Goal: Information Seeking & Learning: Learn about a topic

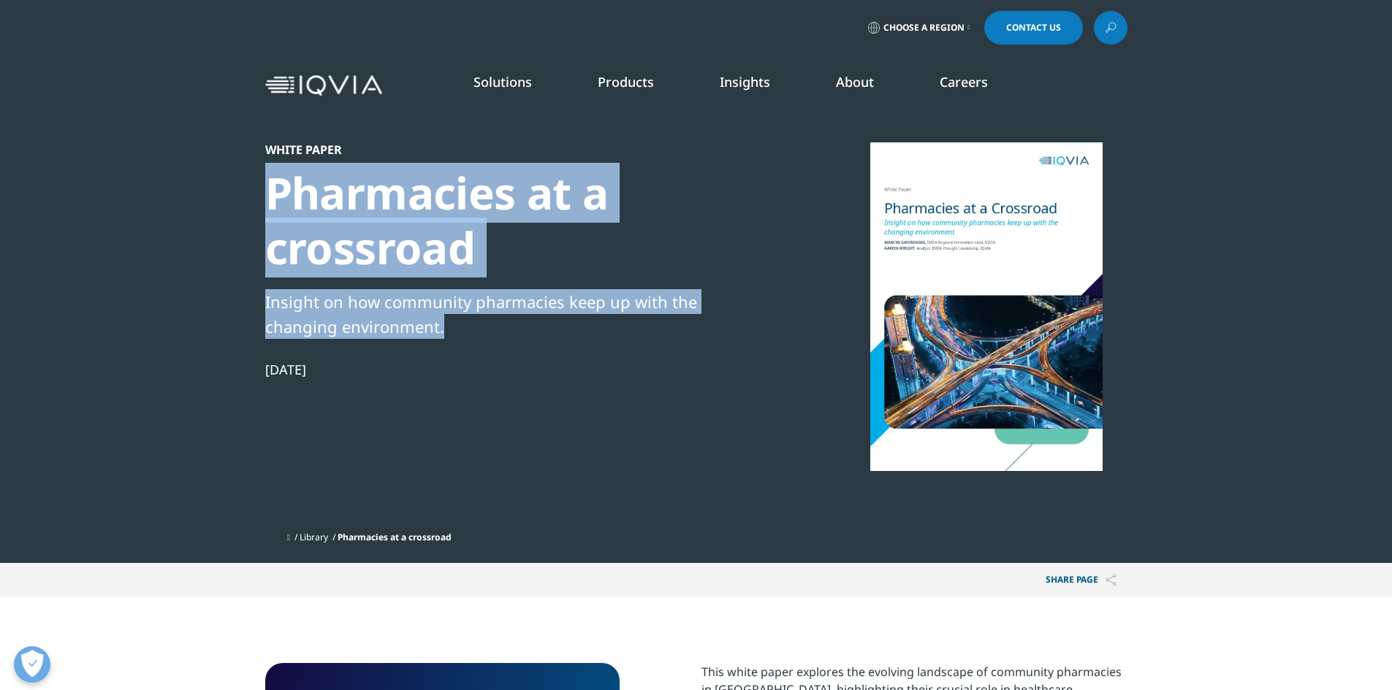
click at [273, 202] on div "White Paper Pharmacies at a crossroad Insight on how community pharmacies keep …" at bounding box center [515, 333] width 501 height 382
click at [462, 243] on div "Pharmacies at a crossroad" at bounding box center [515, 221] width 501 height 110
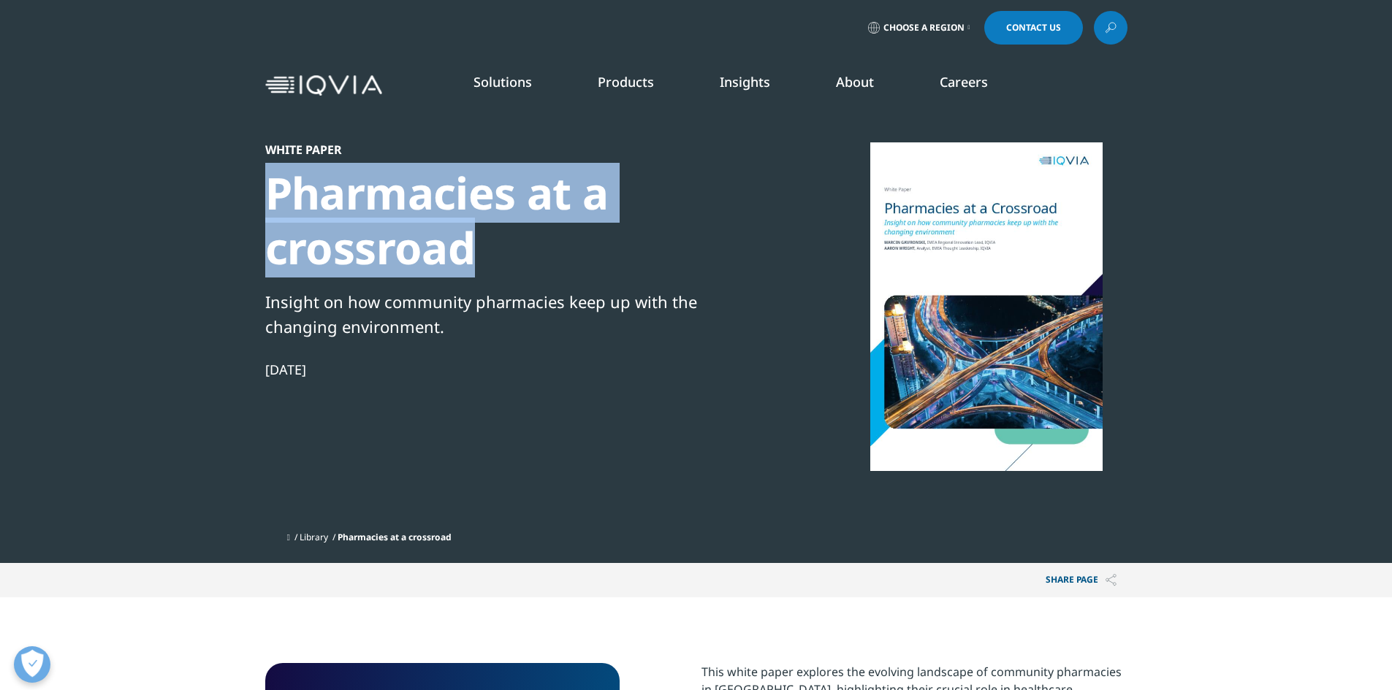
drag, startPoint x: 494, startPoint y: 248, endPoint x: 248, endPoint y: 196, distance: 251.6
click at [248, 196] on section "White Paper Pharmacies at a crossroad Insight on how community pharmacies keep …" at bounding box center [696, 281] width 1392 height 563
copy div "Pharmacies at a crossroad"
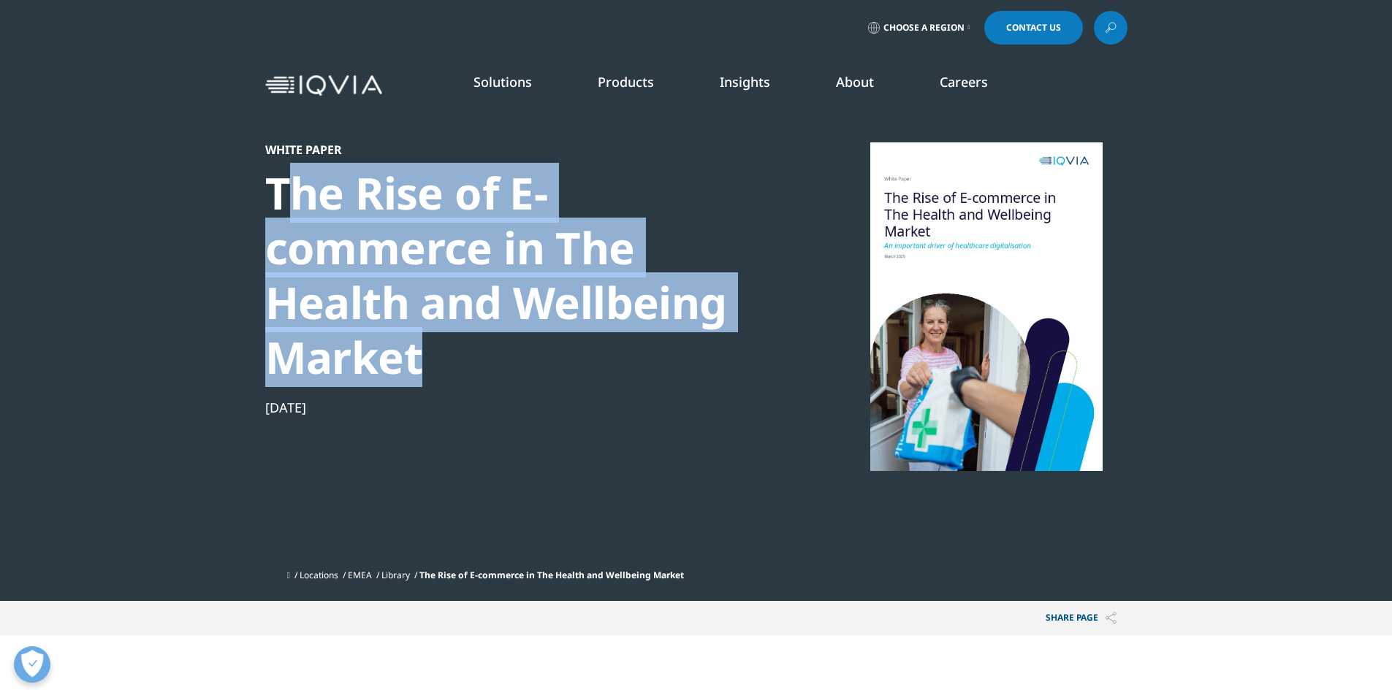
drag, startPoint x: 281, startPoint y: 205, endPoint x: 419, endPoint y: 370, distance: 215.2
click at [419, 370] on div "The Rise of E-commerce in The Health and Wellbeing Market" at bounding box center [515, 275] width 501 height 219
drag, startPoint x: 416, startPoint y: 361, endPoint x: 258, endPoint y: 203, distance: 223.1
click at [258, 203] on section "White Paper The Rise of E-commerce in The Health and Wellbeing Market Mar 28, 2…" at bounding box center [696, 300] width 1392 height 601
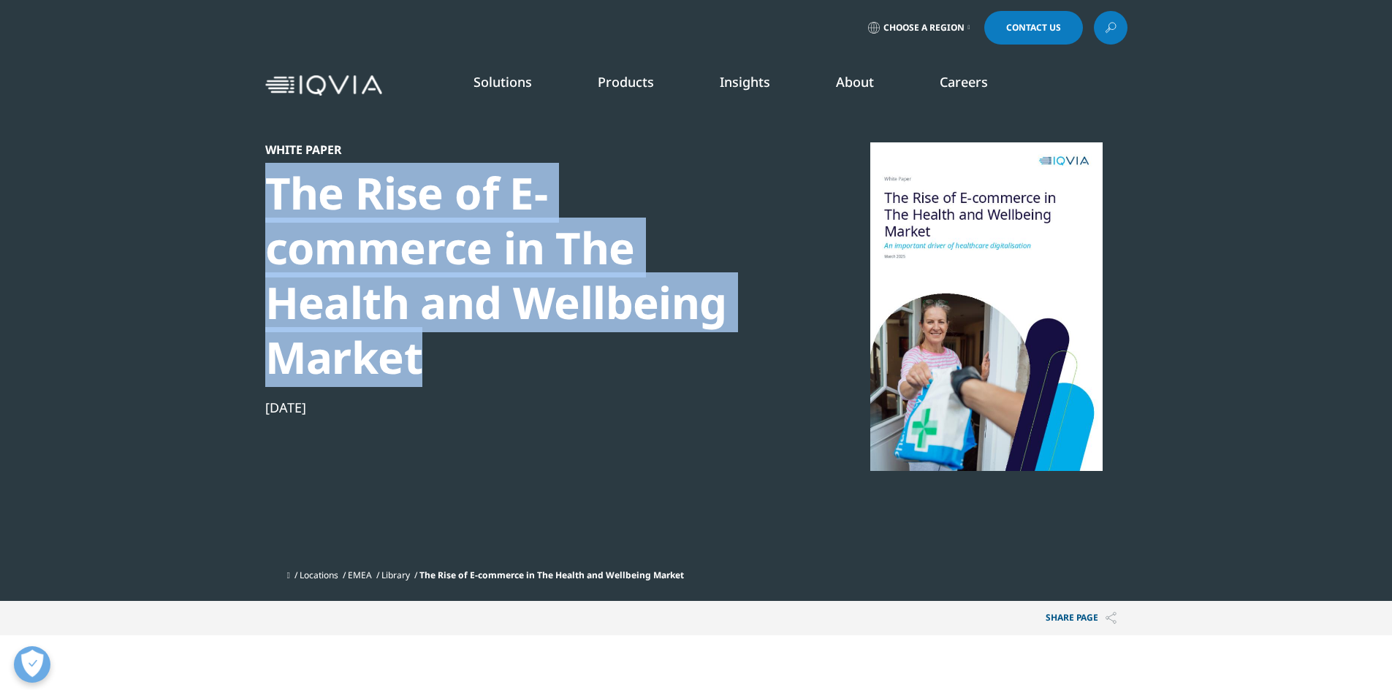
copy div "The Rise of E-commerce in The Health and Wellbeing Market"
